Goal: Complete application form

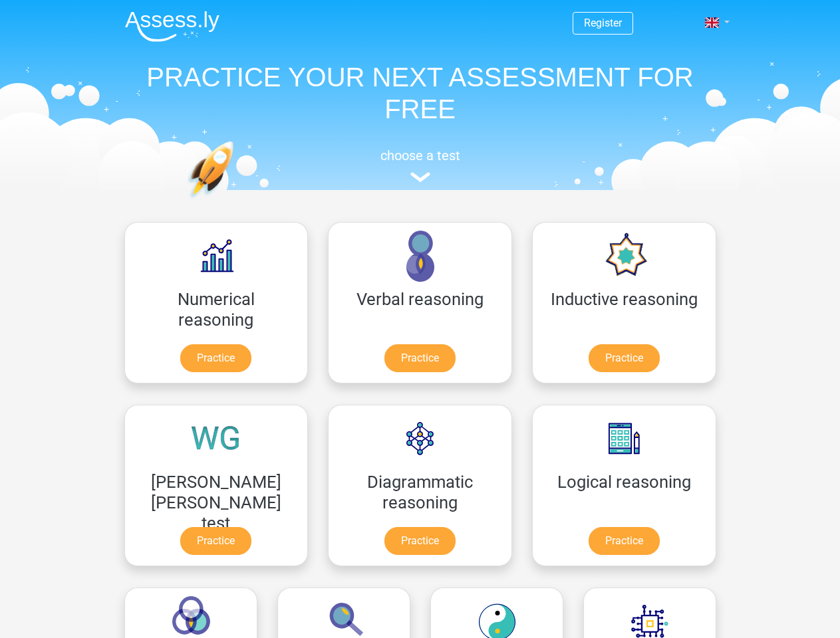
click at [713, 23] on span at bounding box center [712, 22] width 14 height 11
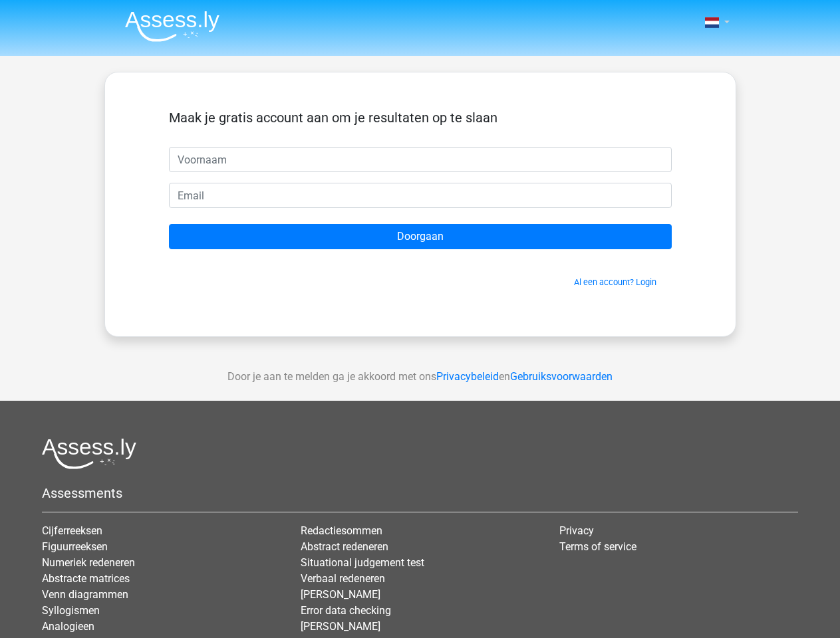
click at [713, 23] on span at bounding box center [712, 22] width 14 height 11
click at [420, 237] on input "Doorgaan" at bounding box center [420, 236] width 503 height 25
